Goal: Task Accomplishment & Management: Manage account settings

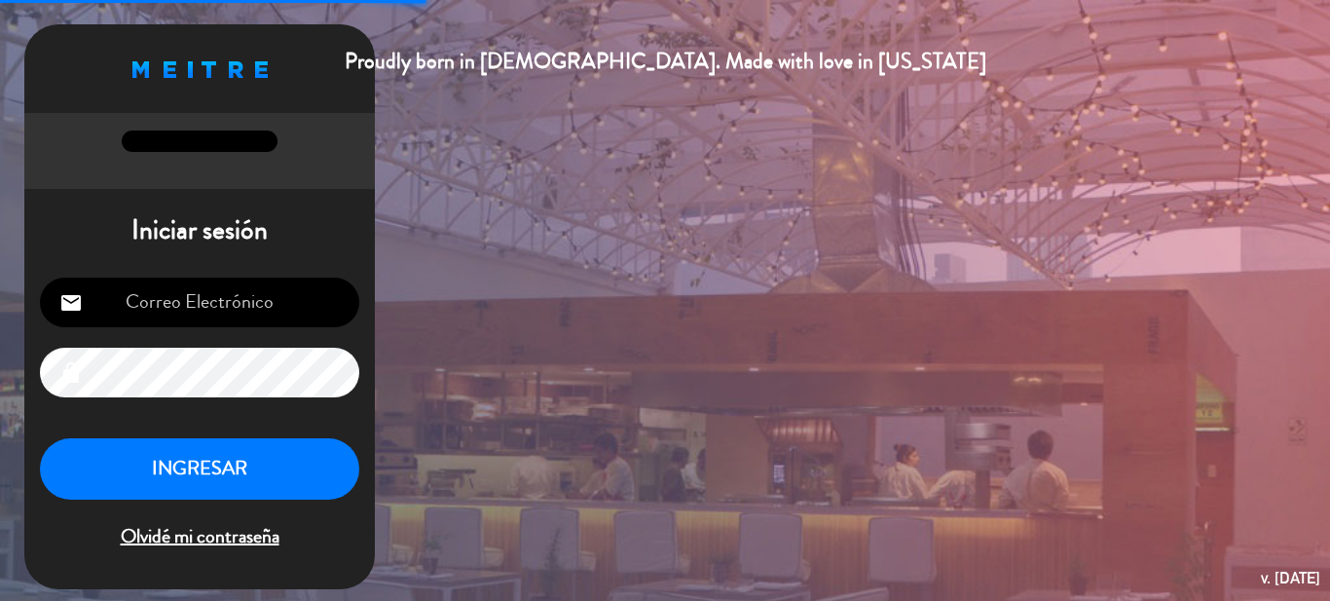
type input "[EMAIL_ADDRESS][DOMAIN_NAME]"
click at [253, 497] on button "INGRESAR" at bounding box center [199, 468] width 319 height 61
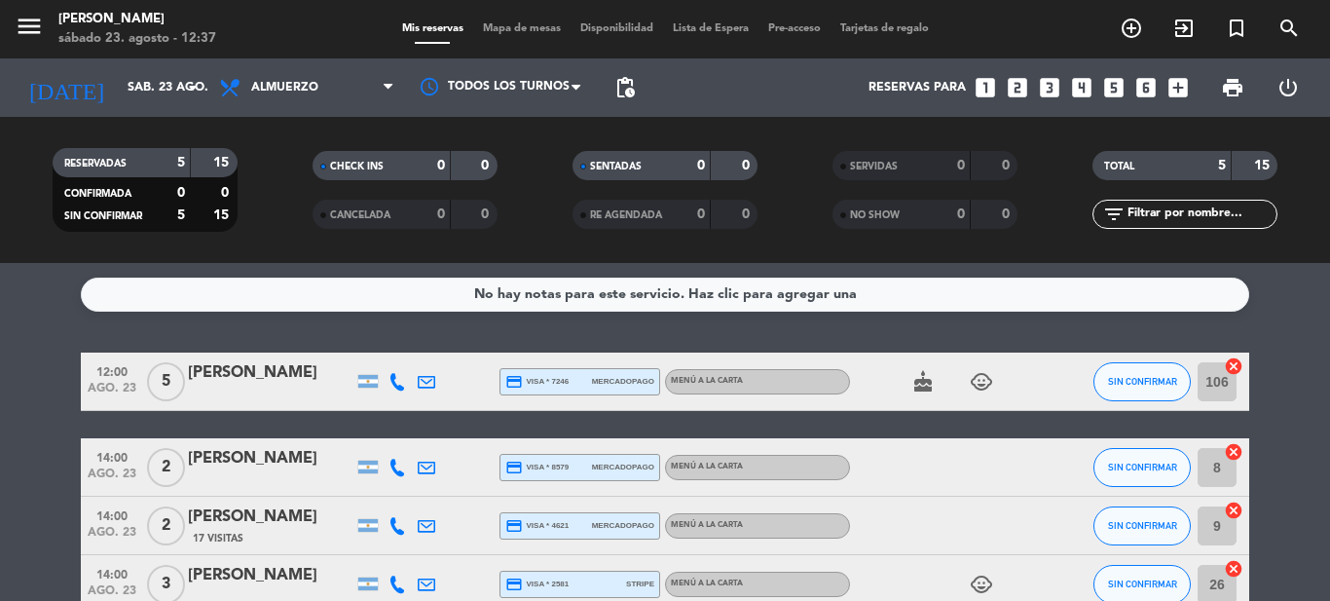
scroll to position [168, 0]
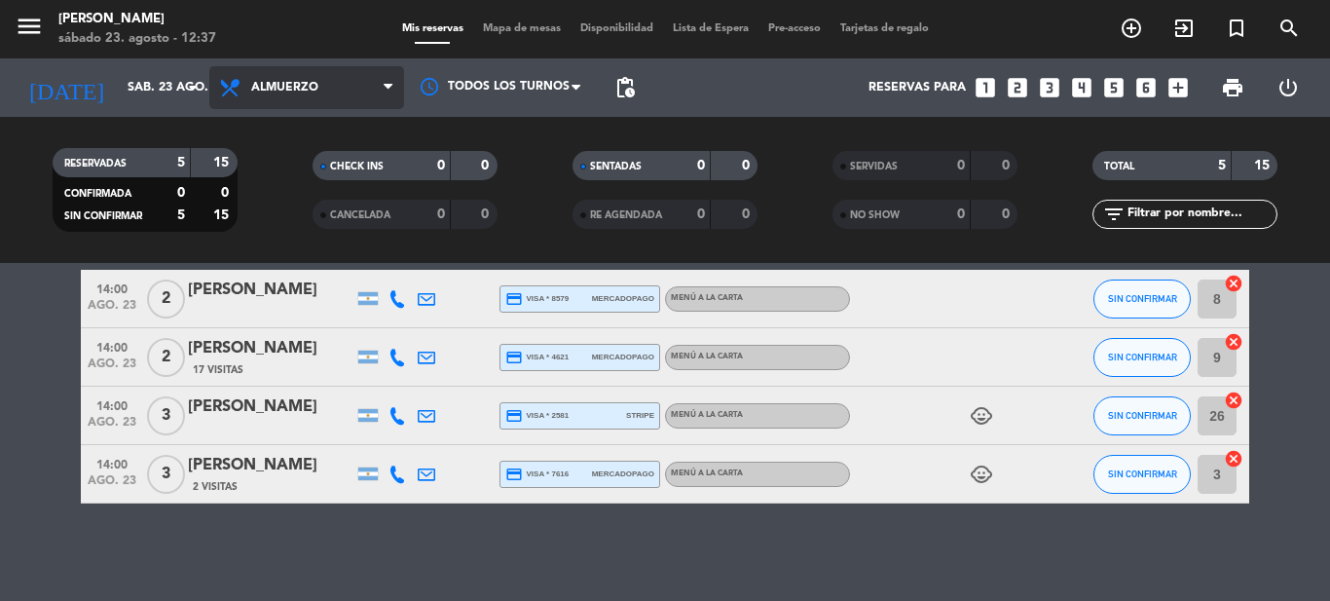
click at [302, 94] on span "Almuerzo" at bounding box center [306, 87] width 195 height 43
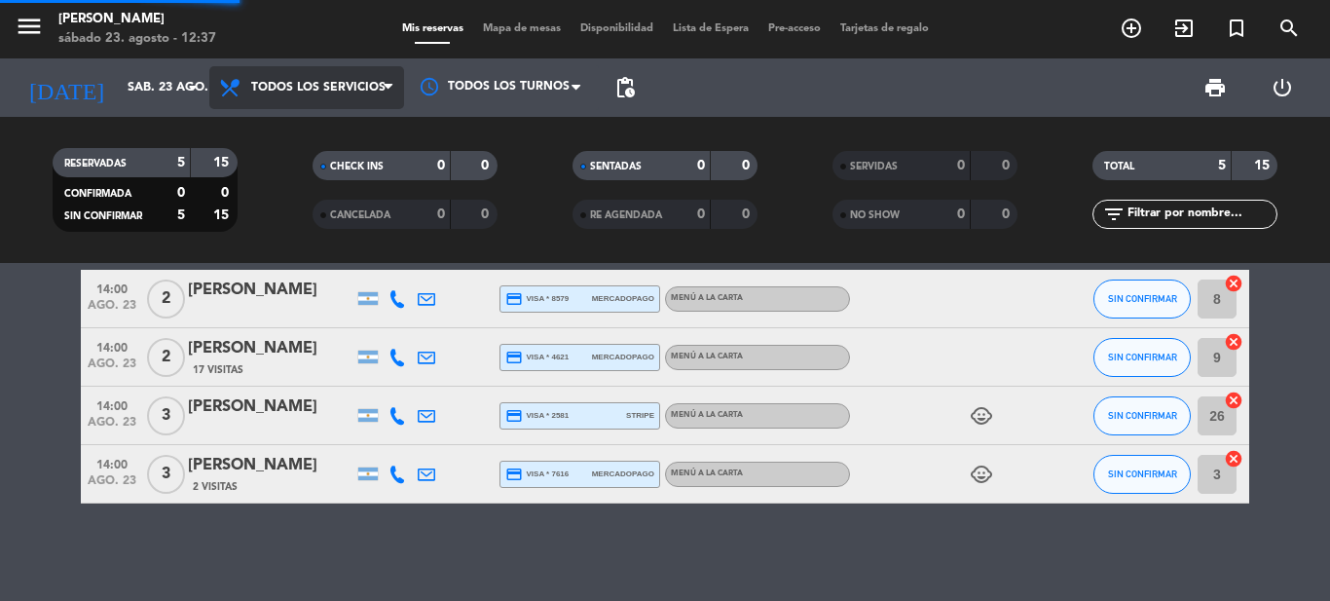
click at [293, 120] on div "menu Sharewood [PERSON_NAME] 23. [PERSON_NAME] - 12:37 Mis reservas Mapa de mes…" at bounding box center [665, 131] width 1330 height 263
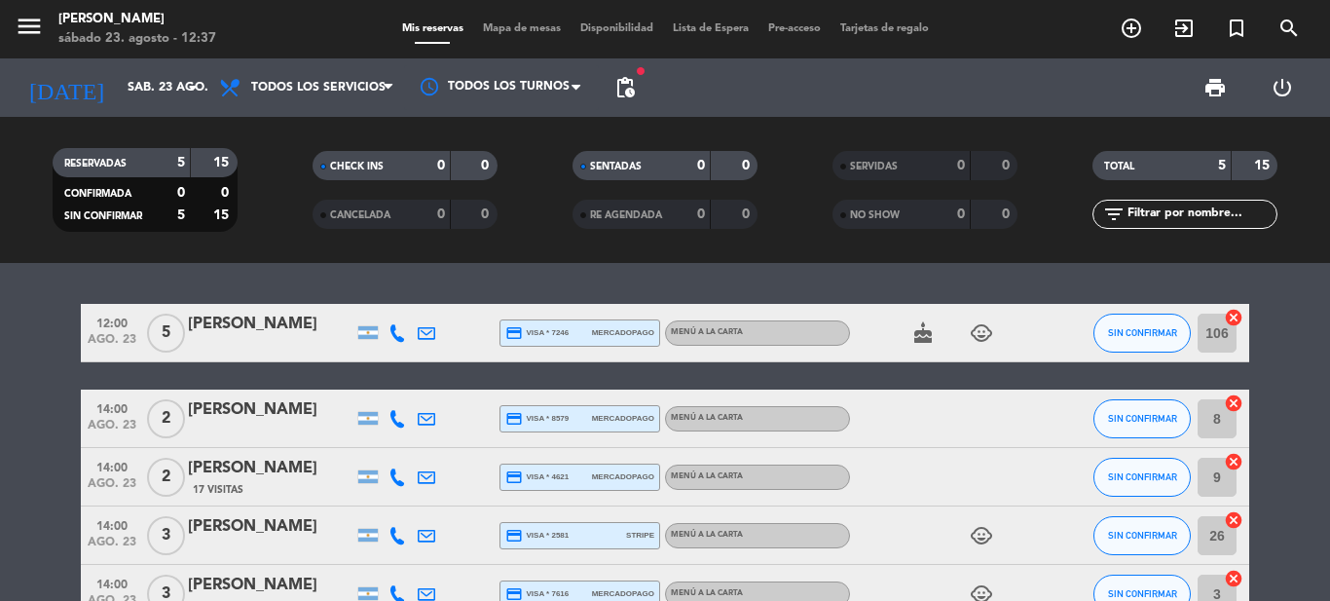
scroll to position [120, 0]
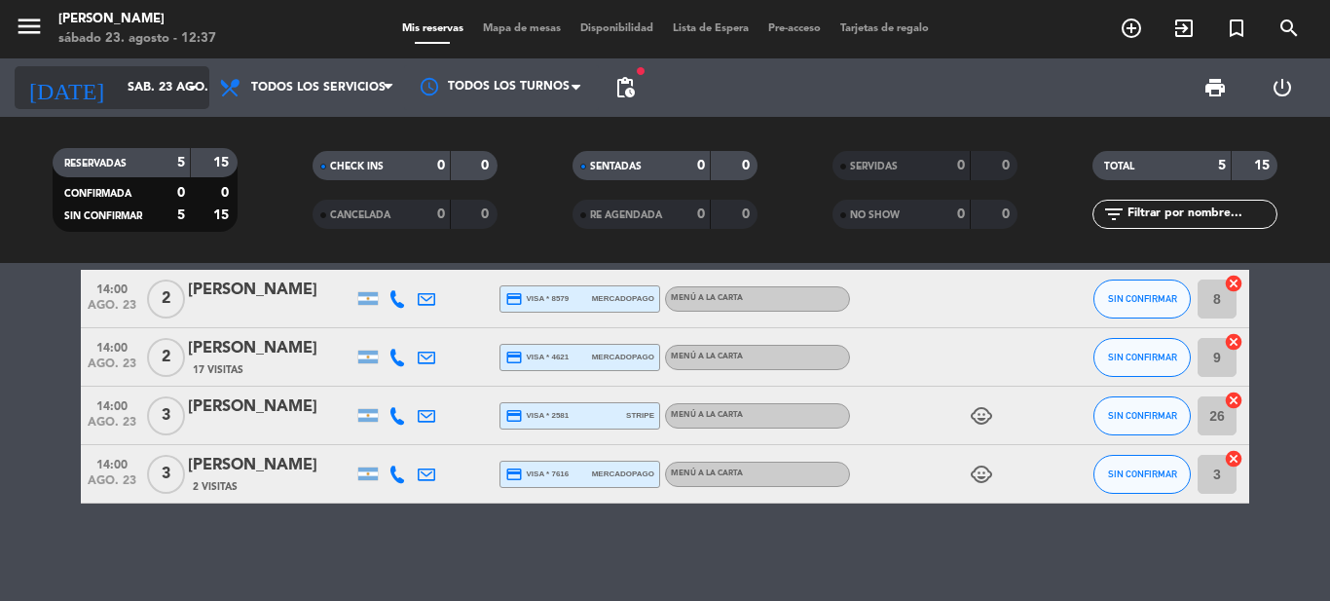
click at [144, 98] on input "sáb. 23 ago." at bounding box center [200, 87] width 165 height 33
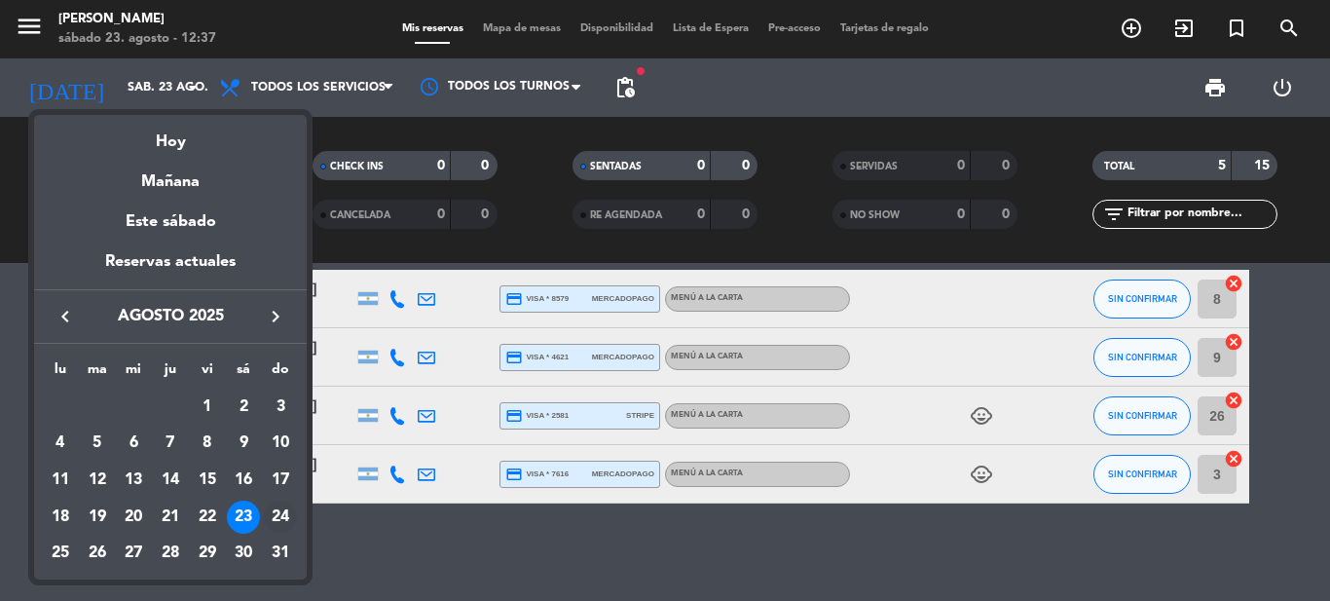
click at [273, 515] on div "24" at bounding box center [280, 516] width 33 height 33
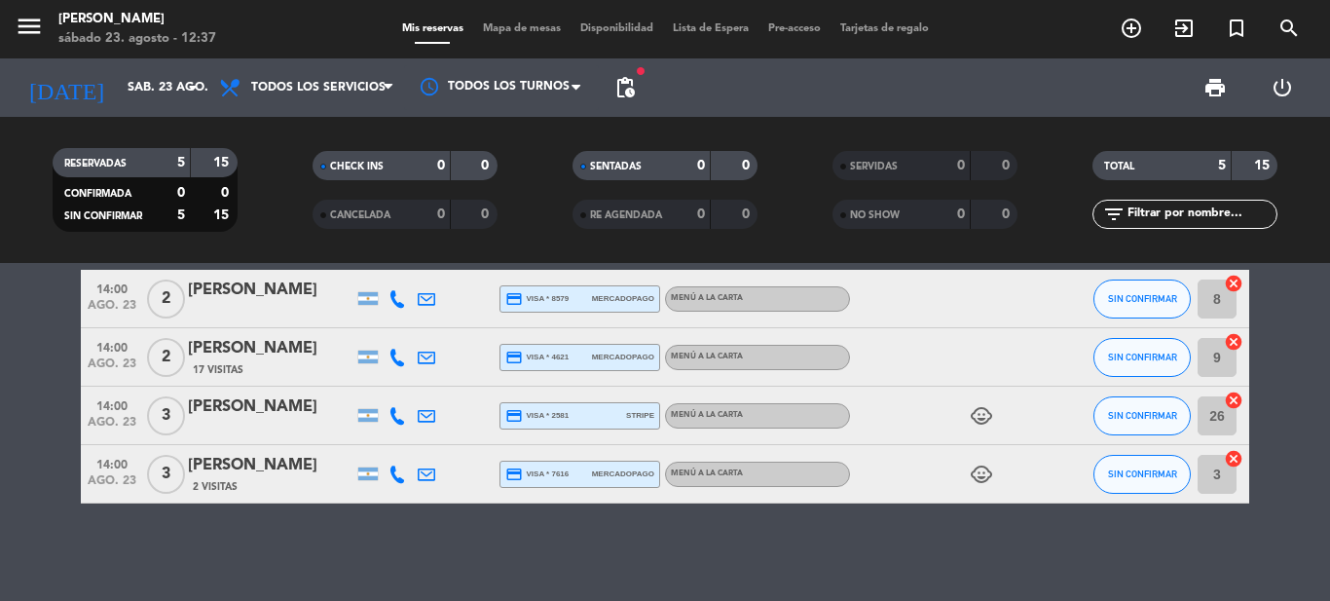
type input "dom. 24 ago."
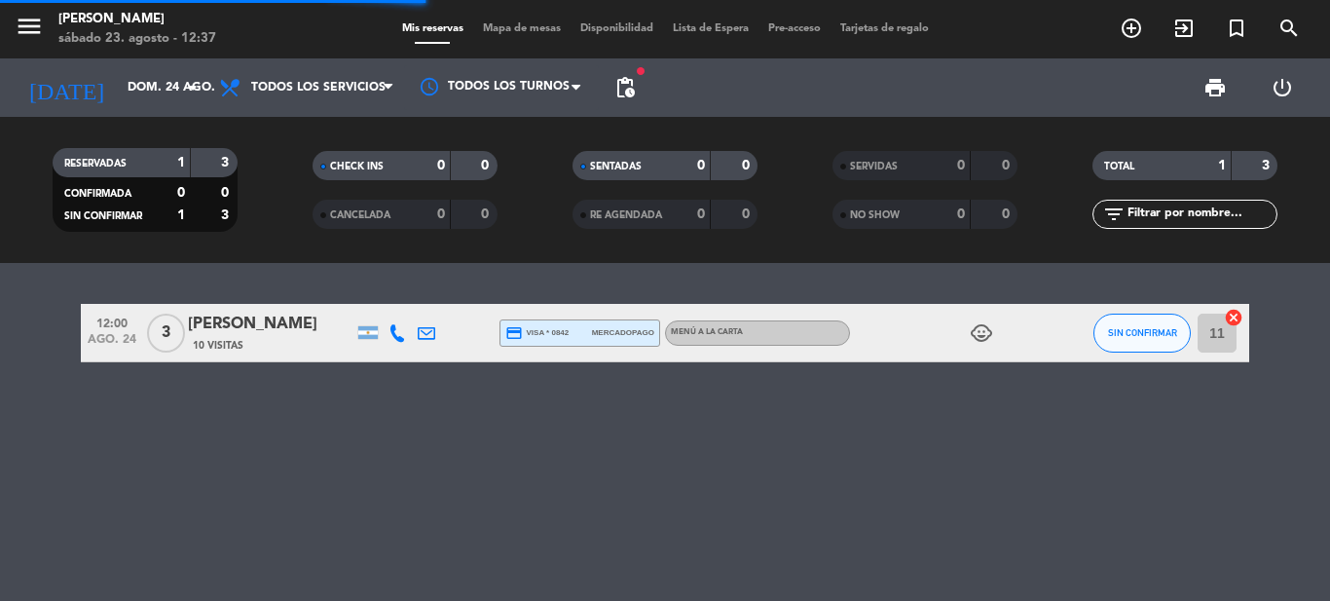
scroll to position [0, 0]
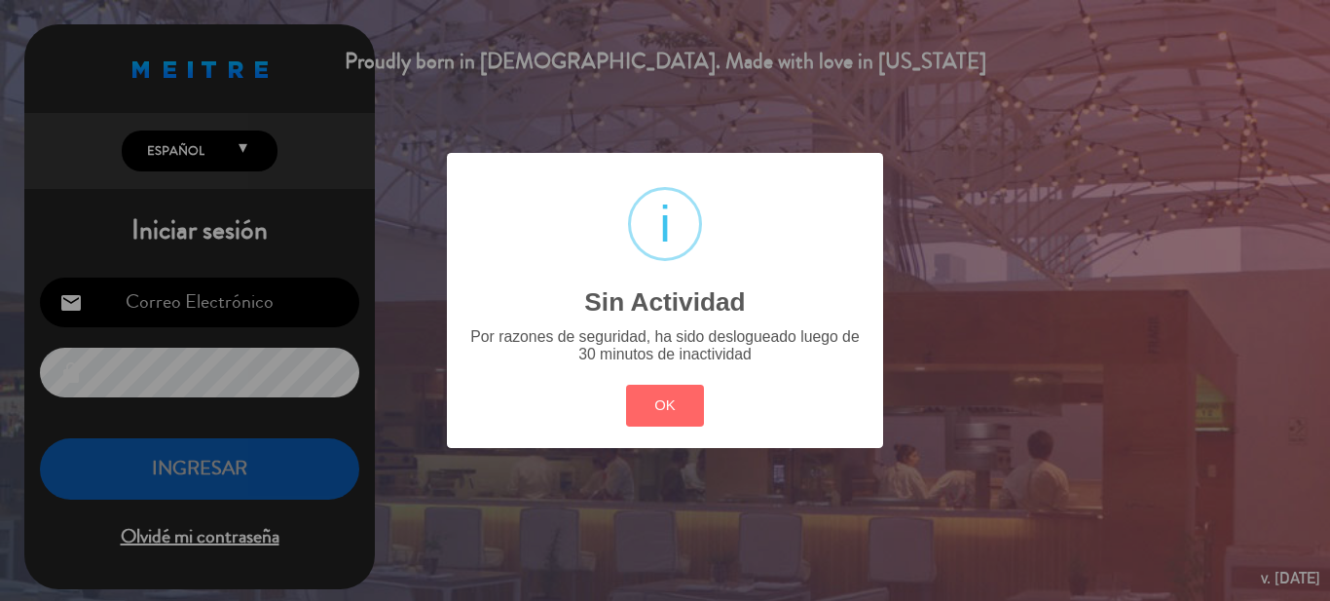
type input "[EMAIL_ADDRESS][DOMAIN_NAME]"
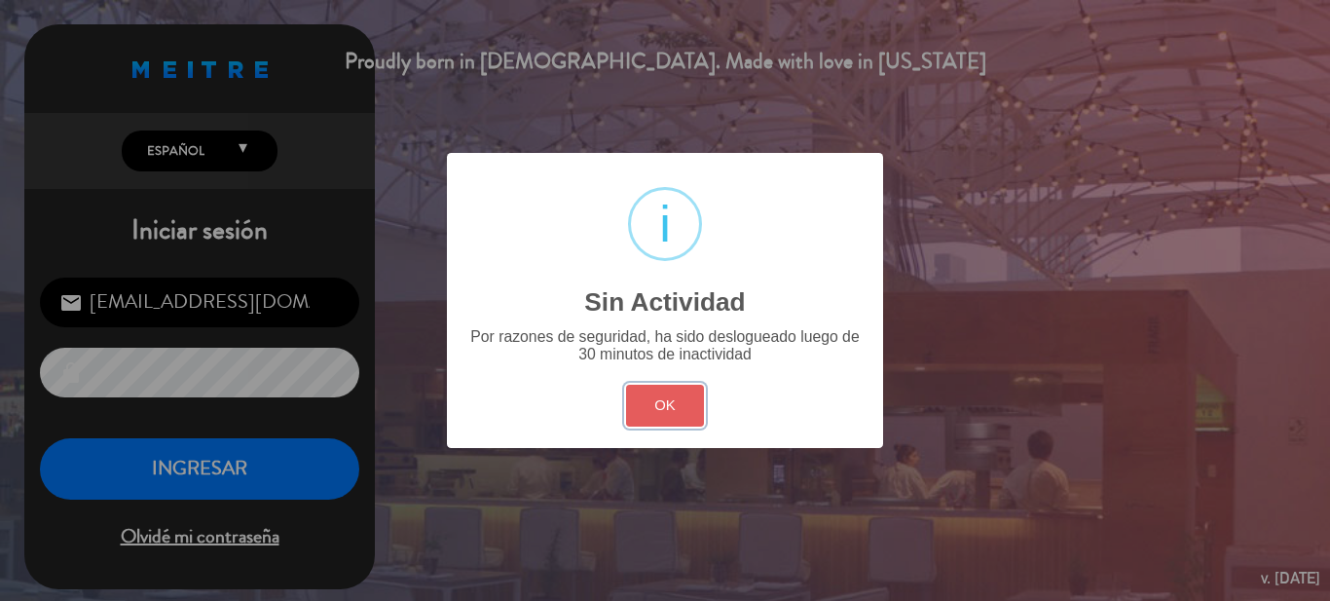
click at [688, 424] on button "OK" at bounding box center [665, 406] width 79 height 42
